Goal: Task Accomplishment & Management: Use online tool/utility

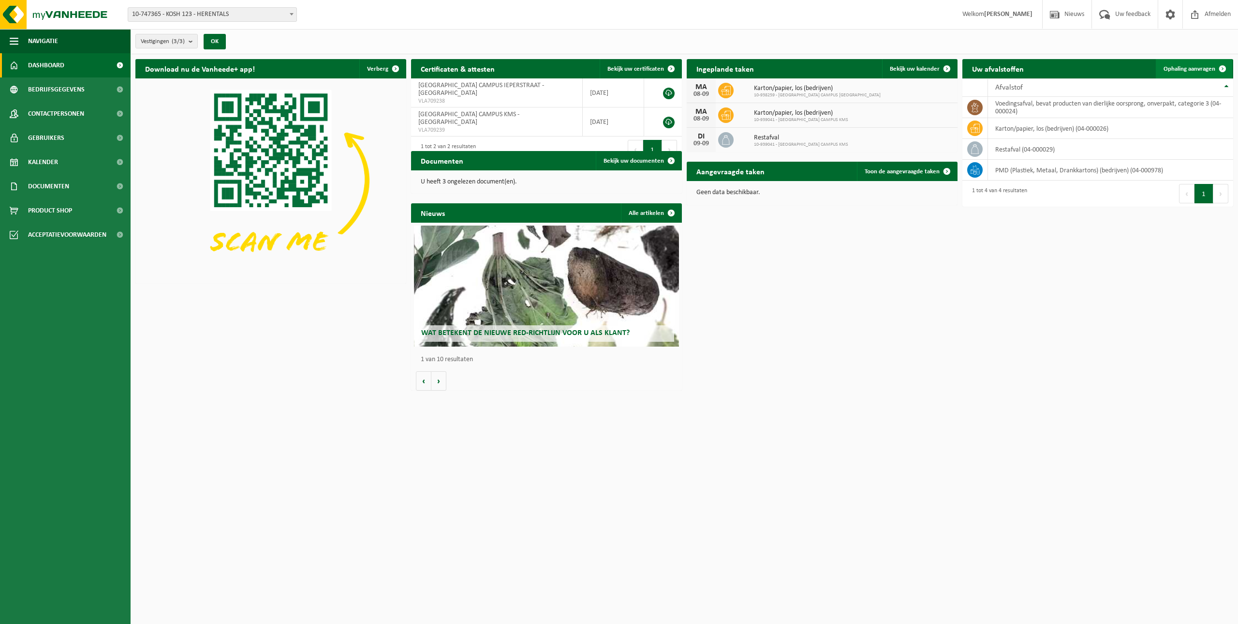
click at [1191, 69] on span "Ophaling aanvragen" at bounding box center [1190, 69] width 52 height 6
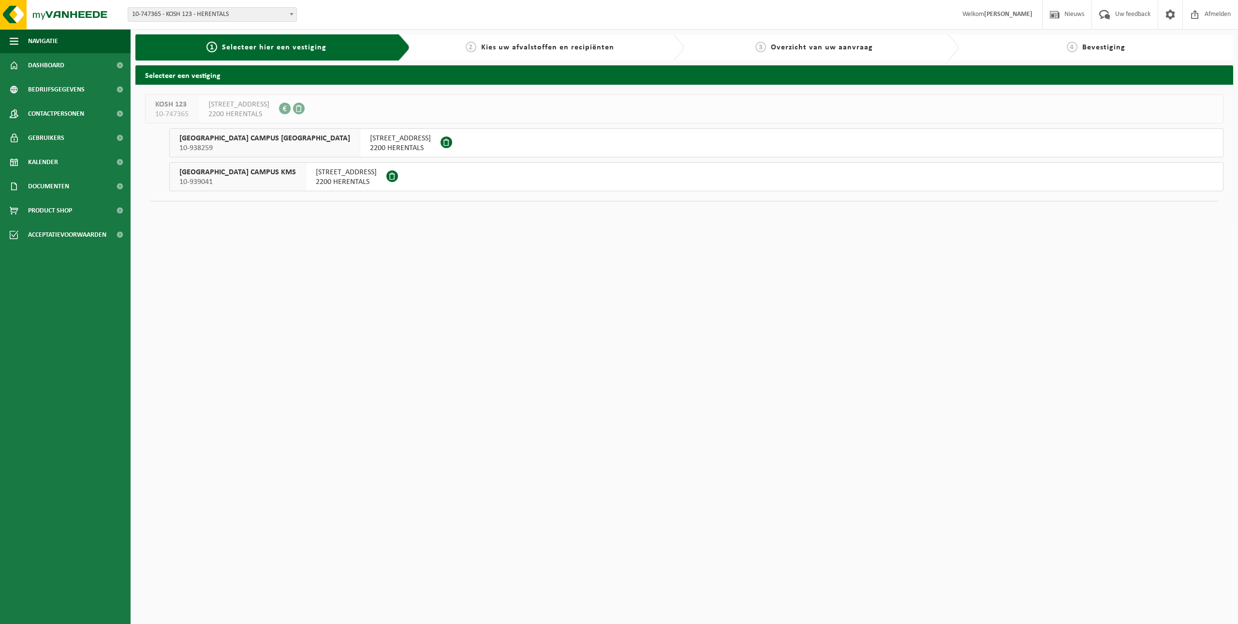
click at [370, 138] on span "IEPERSTRAAT 5" at bounding box center [400, 139] width 61 height 10
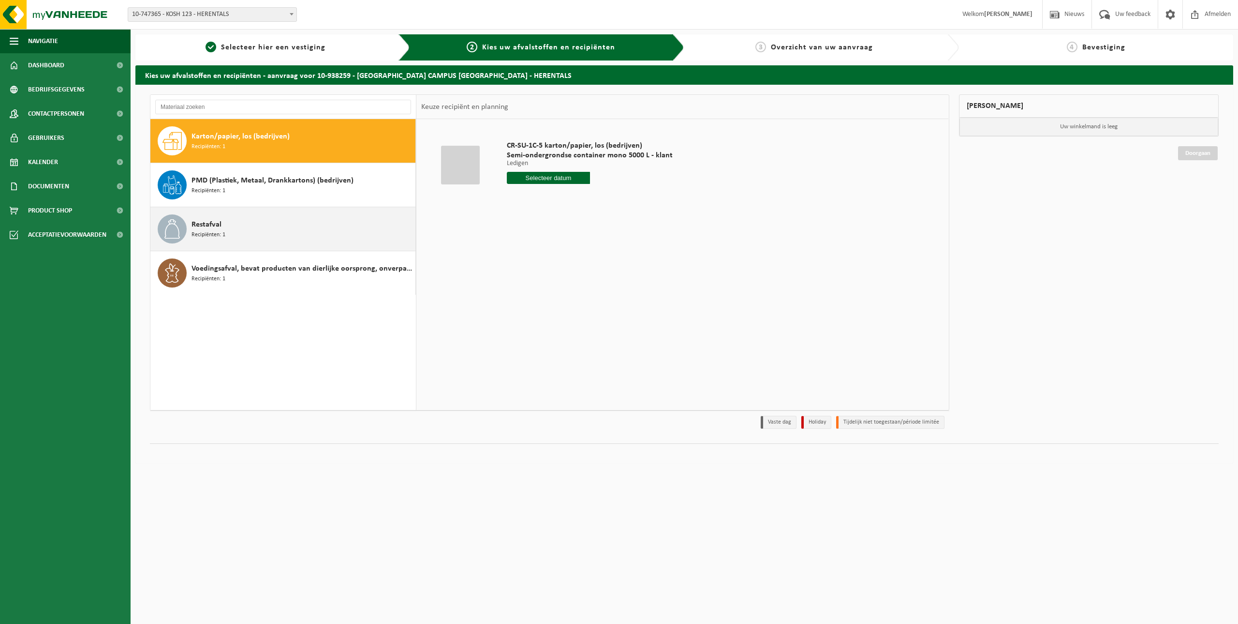
click at [208, 219] on span "Restafval" at bounding box center [207, 225] width 30 height 12
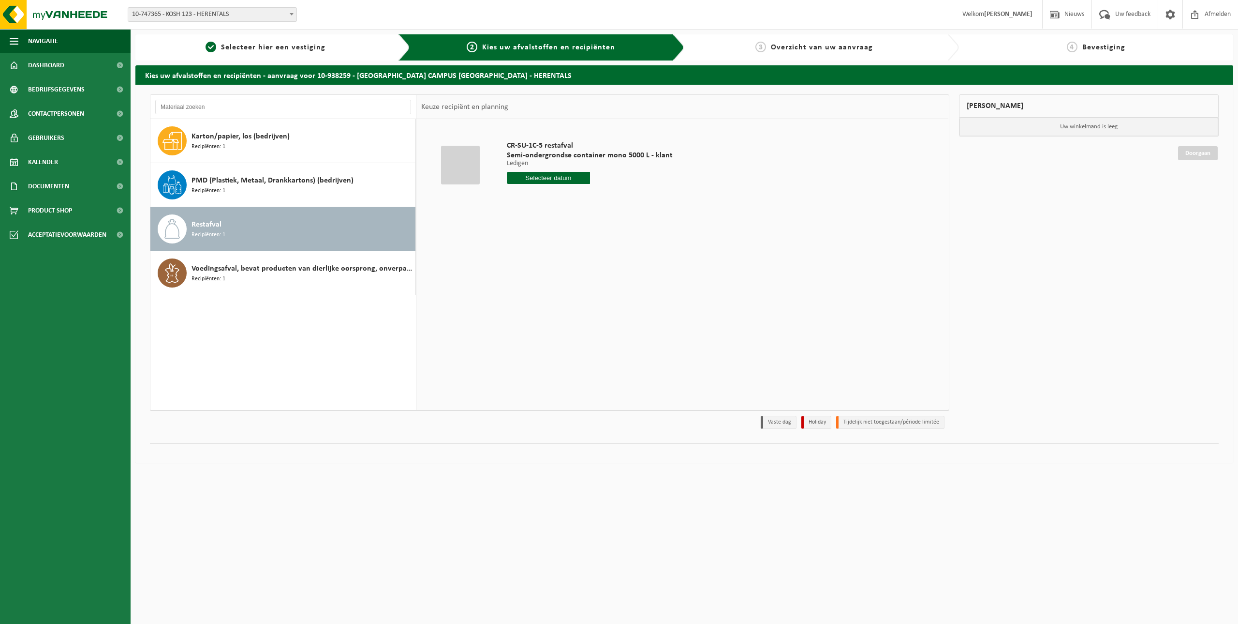
click at [555, 180] on input "text" at bounding box center [548, 178] width 83 height 12
click at [534, 248] on div "9" at bounding box center [532, 247] width 17 height 15
type input "Van 2025-09-09"
click at [546, 212] on button "In winkelmand" at bounding box center [534, 214] width 53 height 15
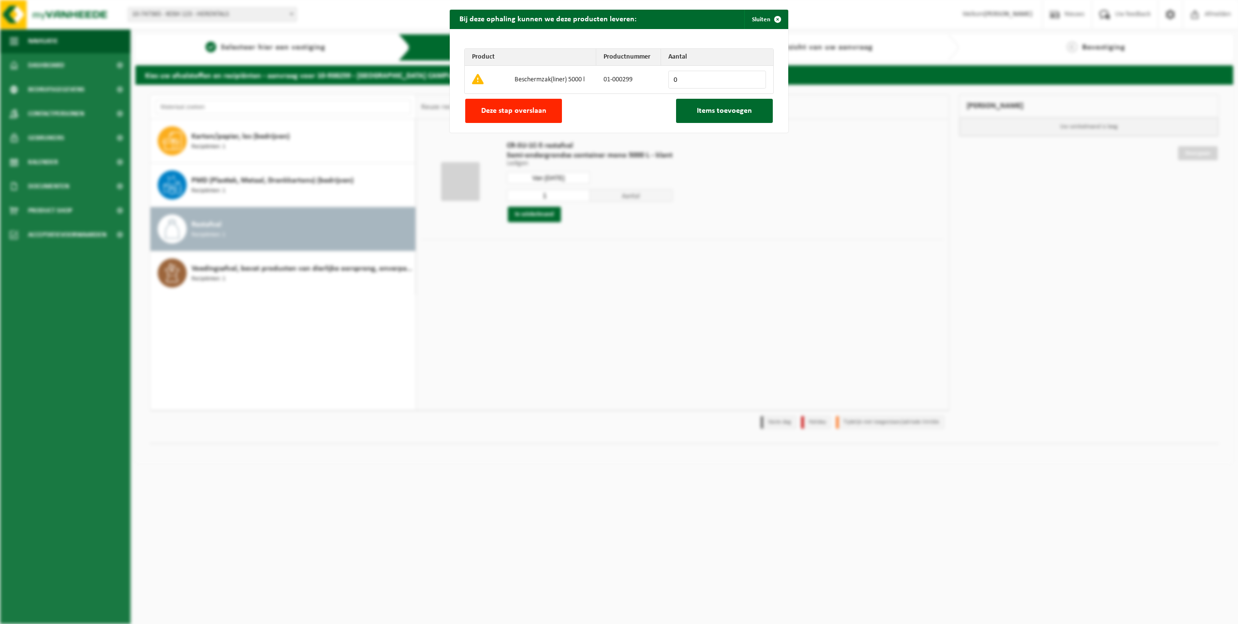
click at [693, 84] on input "0" at bounding box center [718, 80] width 98 height 18
type input "1"
click at [754, 76] on input "1" at bounding box center [718, 80] width 98 height 18
click at [723, 115] on span "Items toevoegen" at bounding box center [724, 111] width 55 height 8
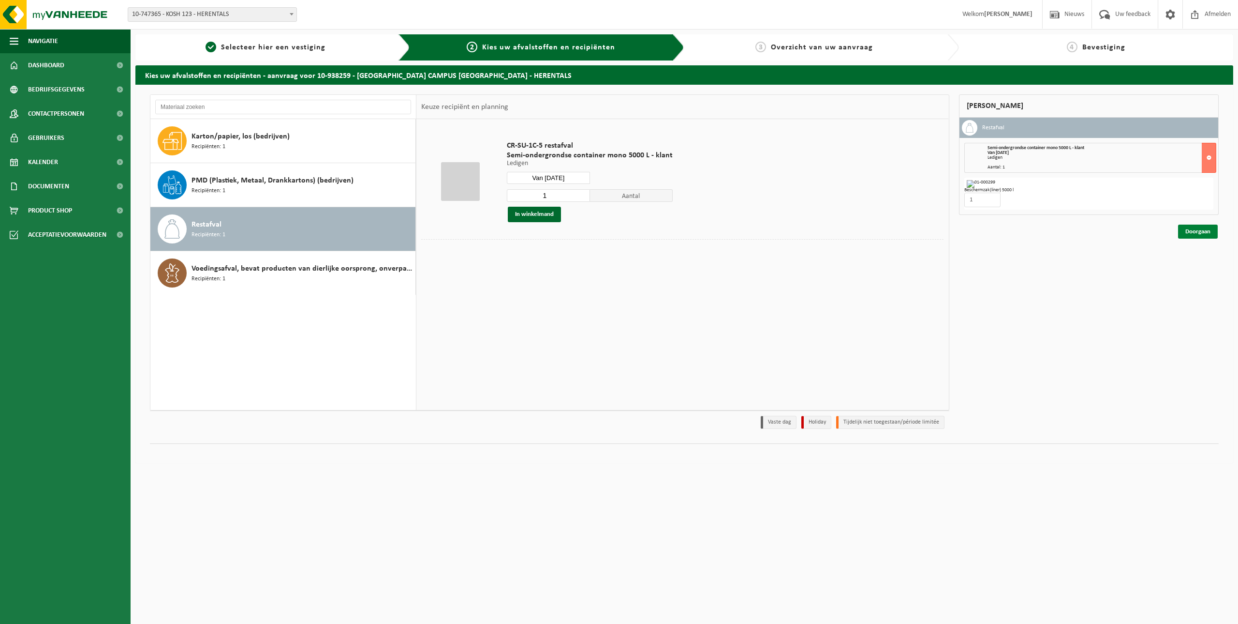
click at [1200, 235] on link "Doorgaan" at bounding box center [1198, 231] width 40 height 14
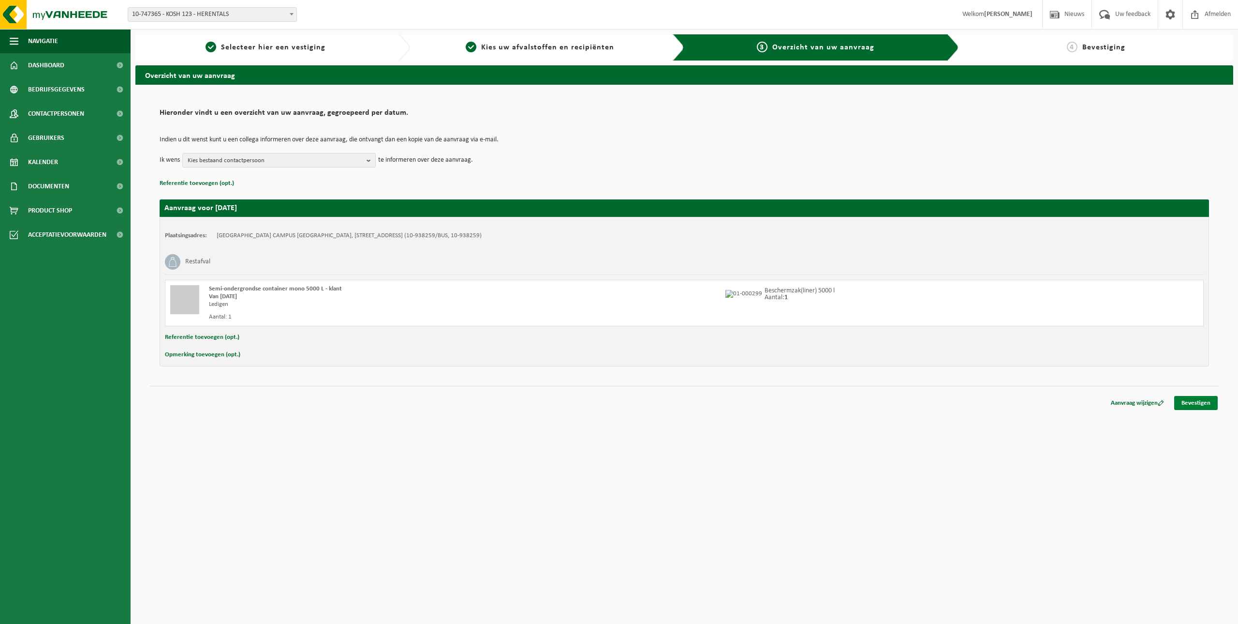
click at [1199, 401] on link "Bevestigen" at bounding box center [1197, 403] width 44 height 14
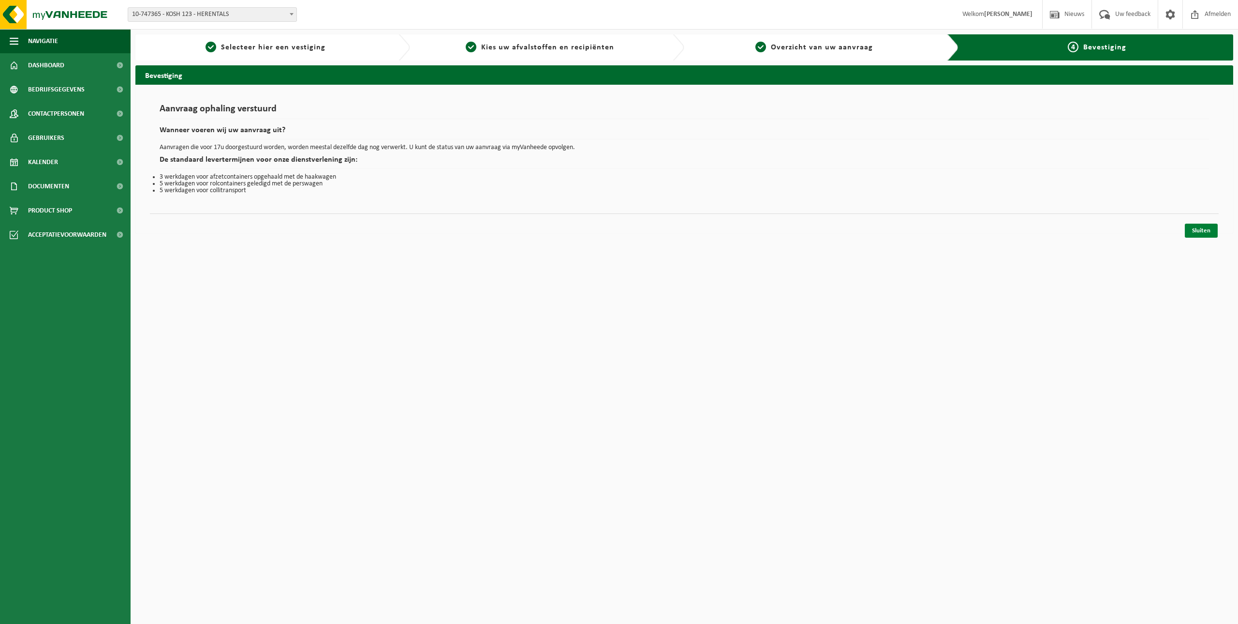
click at [1200, 231] on link "Sluiten" at bounding box center [1201, 230] width 33 height 14
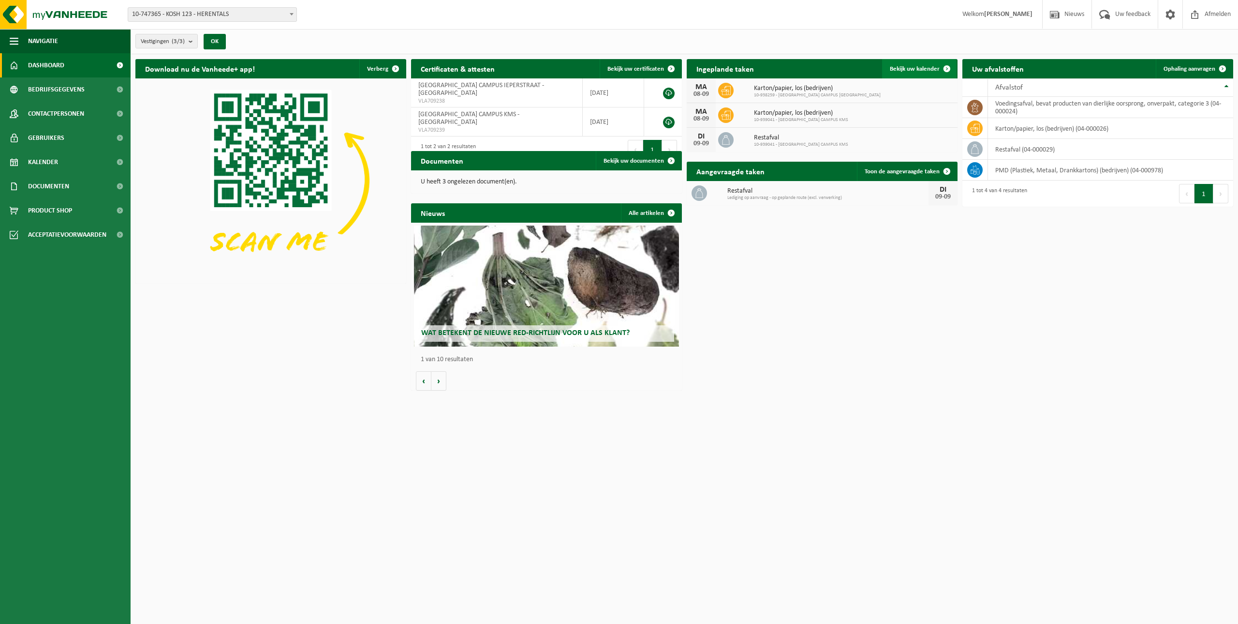
click at [931, 63] on link "Bekijk uw kalender" at bounding box center [919, 68] width 74 height 19
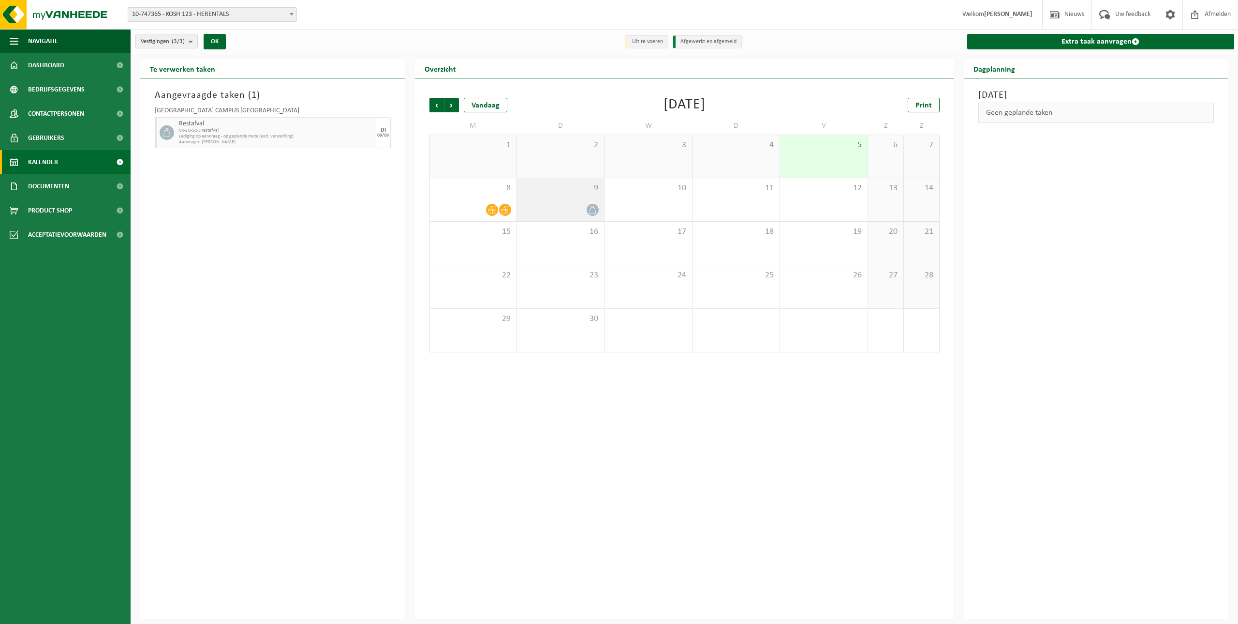
click at [599, 212] on div at bounding box center [560, 209] width 77 height 13
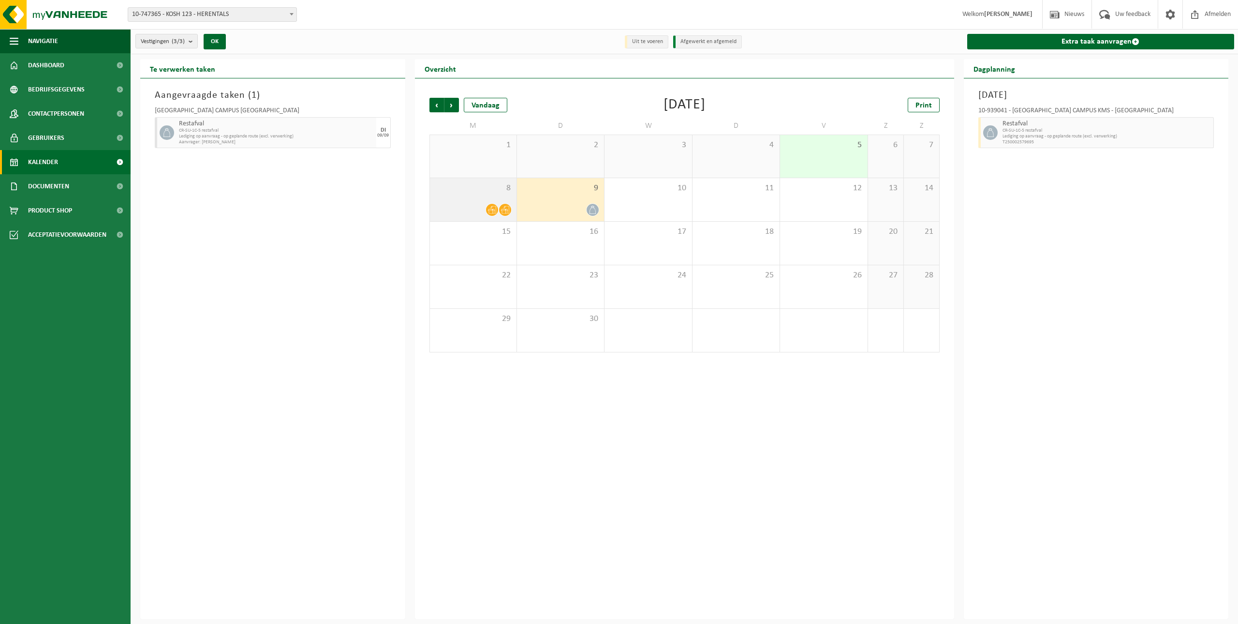
click at [498, 201] on div "8" at bounding box center [473, 199] width 87 height 43
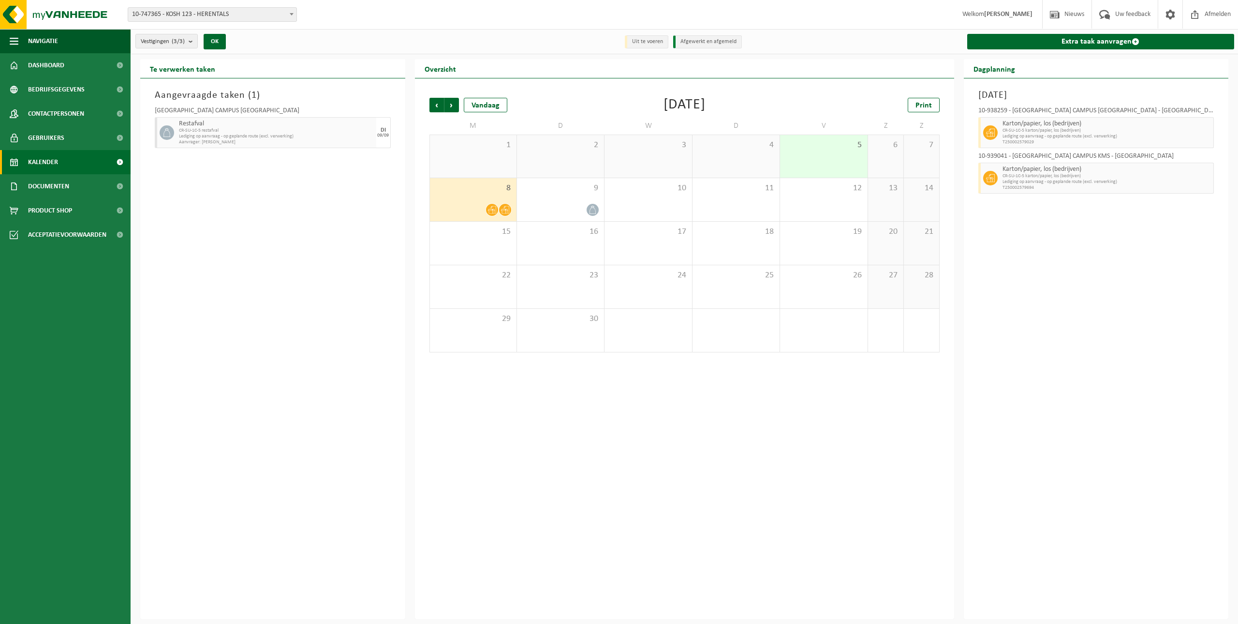
click at [211, 226] on div "Aangevraagde taken ( 1 ) KOSH CAMPUS IEPERSTRAAT Restafval CR-SU-1C-5 restafval…" at bounding box center [272, 348] width 265 height 540
drag, startPoint x: 212, startPoint y: 176, endPoint x: 198, endPoint y: 143, distance: 35.3
click at [212, 176] on div "Aangevraagde taken ( 1 ) KOSH CAMPUS IEPERSTRAAT Restafval CR-SU-1C-5 restafval…" at bounding box center [272, 348] width 265 height 540
click at [197, 131] on span "CR-SU-1C-5 restafval" at bounding box center [276, 131] width 195 height 6
click at [267, 245] on div "Aangevraagde taken ( 1 ) KOSH CAMPUS IEPERSTRAAT Restafval CR-SU-1C-5 restafval…" at bounding box center [272, 348] width 265 height 540
